Goal: Task Accomplishment & Management: Manage account settings

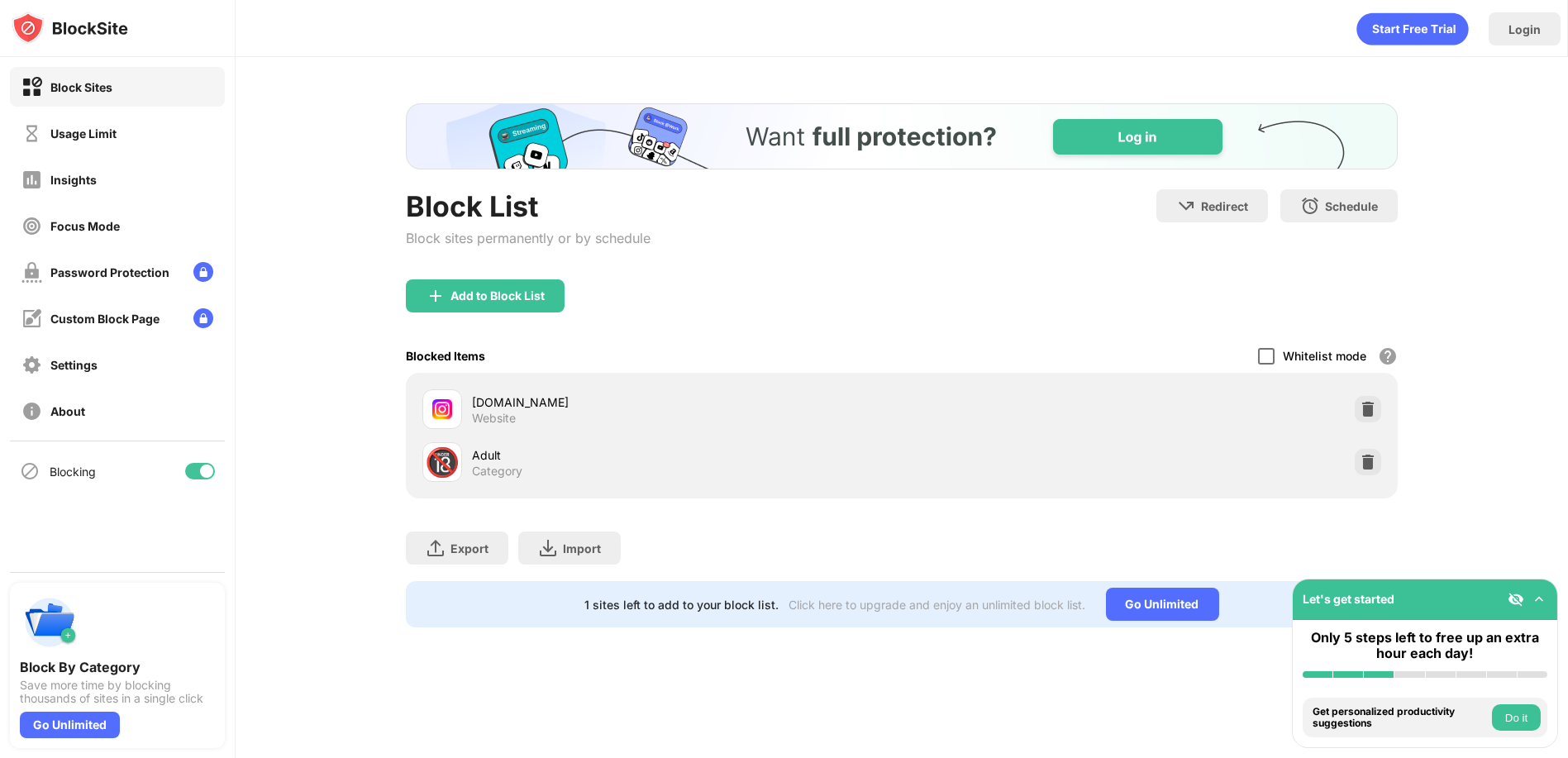
click at [1266, 348] on div at bounding box center [1267, 356] width 17 height 17
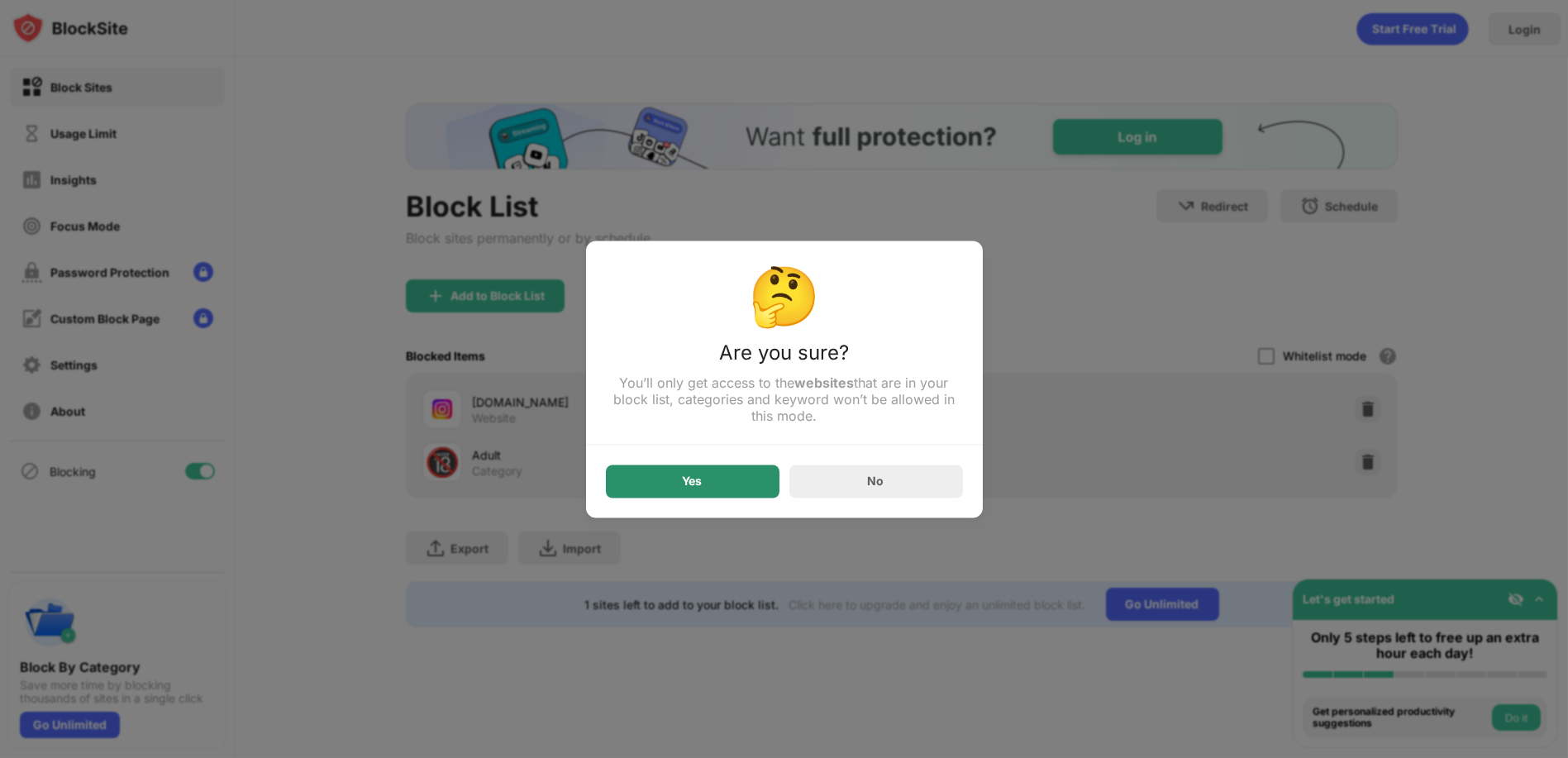
drag, startPoint x: 720, startPoint y: 483, endPoint x: 777, endPoint y: 443, distance: 69.6
click at [720, 480] on div "Yes" at bounding box center [693, 482] width 174 height 33
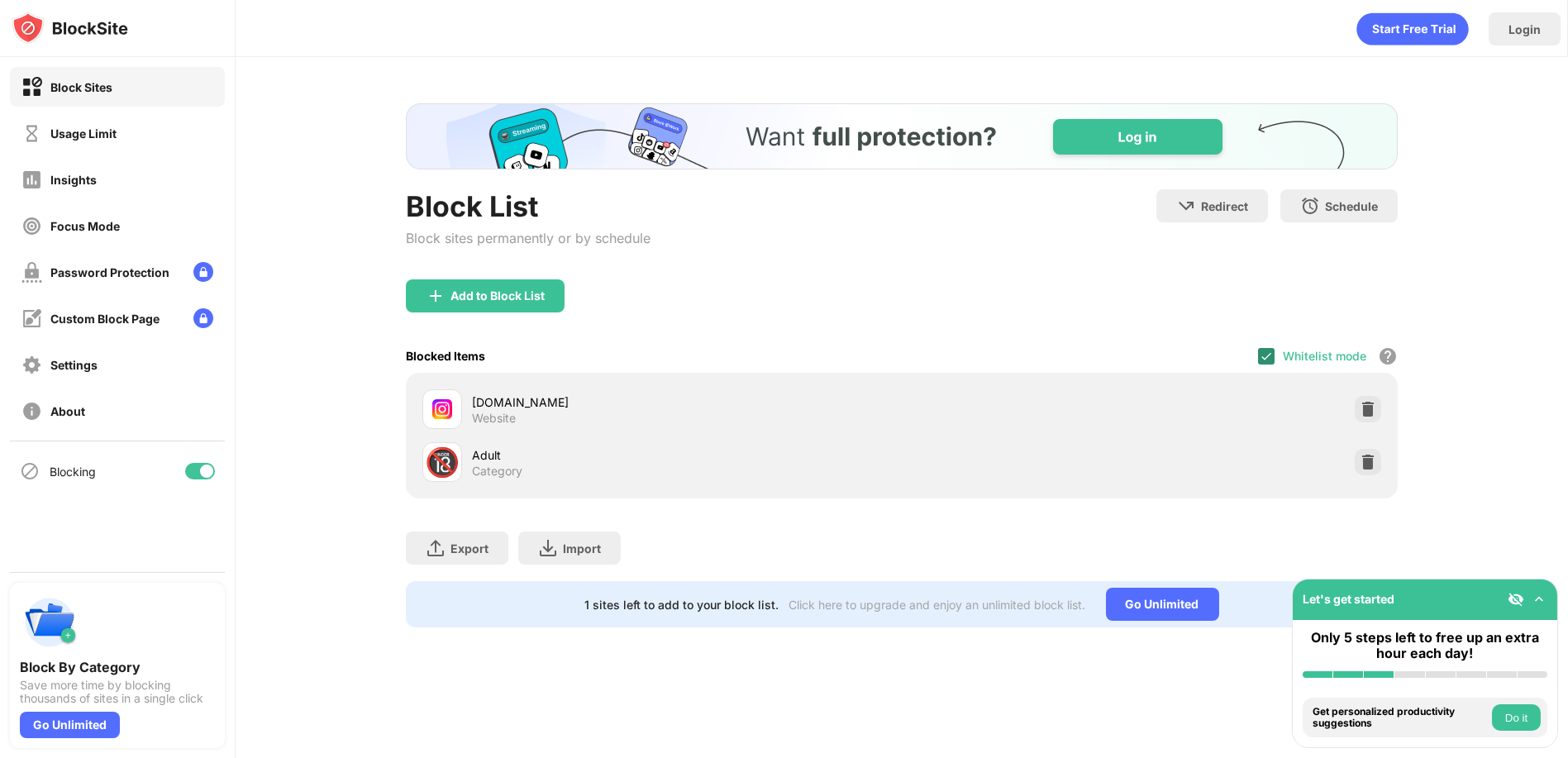
click at [1271, 351] on img at bounding box center [1267, 356] width 13 height 13
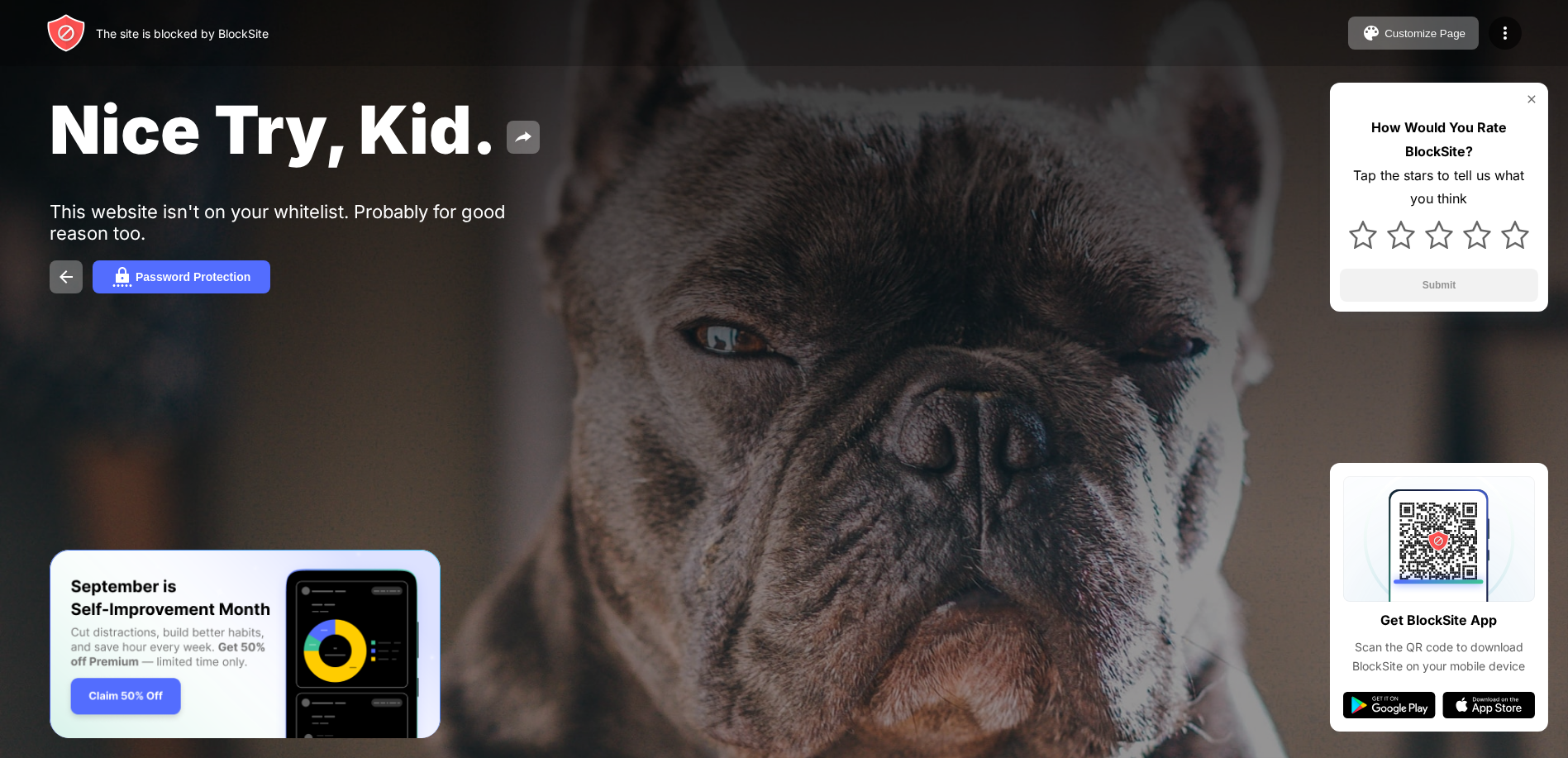
drag, startPoint x: 491, startPoint y: 318, endPoint x: 539, endPoint y: 374, distance: 73.8
